Goal: Find specific page/section: Find specific page/section

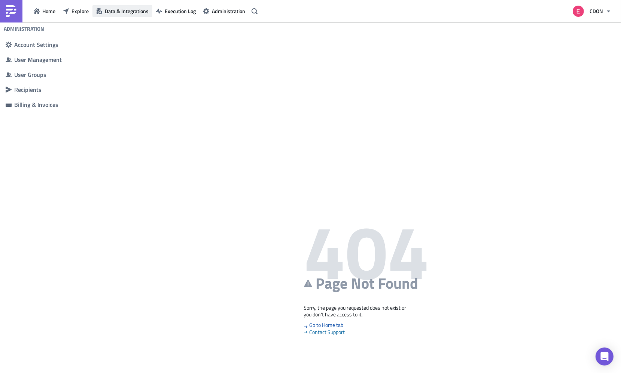
click at [112, 12] on span "Data & Integrations" at bounding box center [127, 11] width 44 height 8
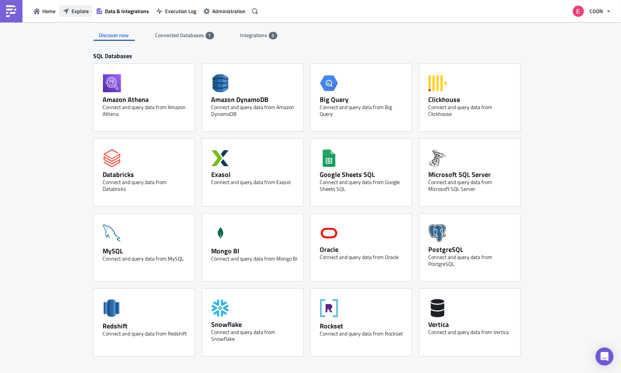
click at [83, 12] on span "Explore" at bounding box center [80, 11] width 17 height 8
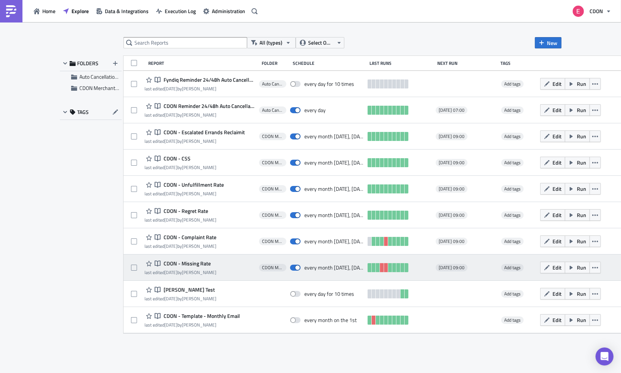
click at [182, 264] on span "CDON - Missing Rate" at bounding box center [186, 263] width 49 height 7
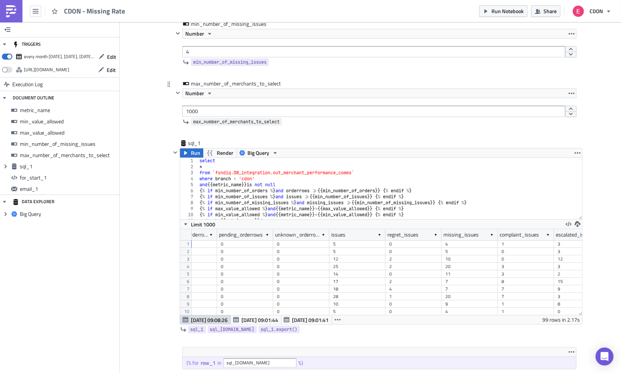
scroll to position [0, 566]
